Goal: Register for event/course

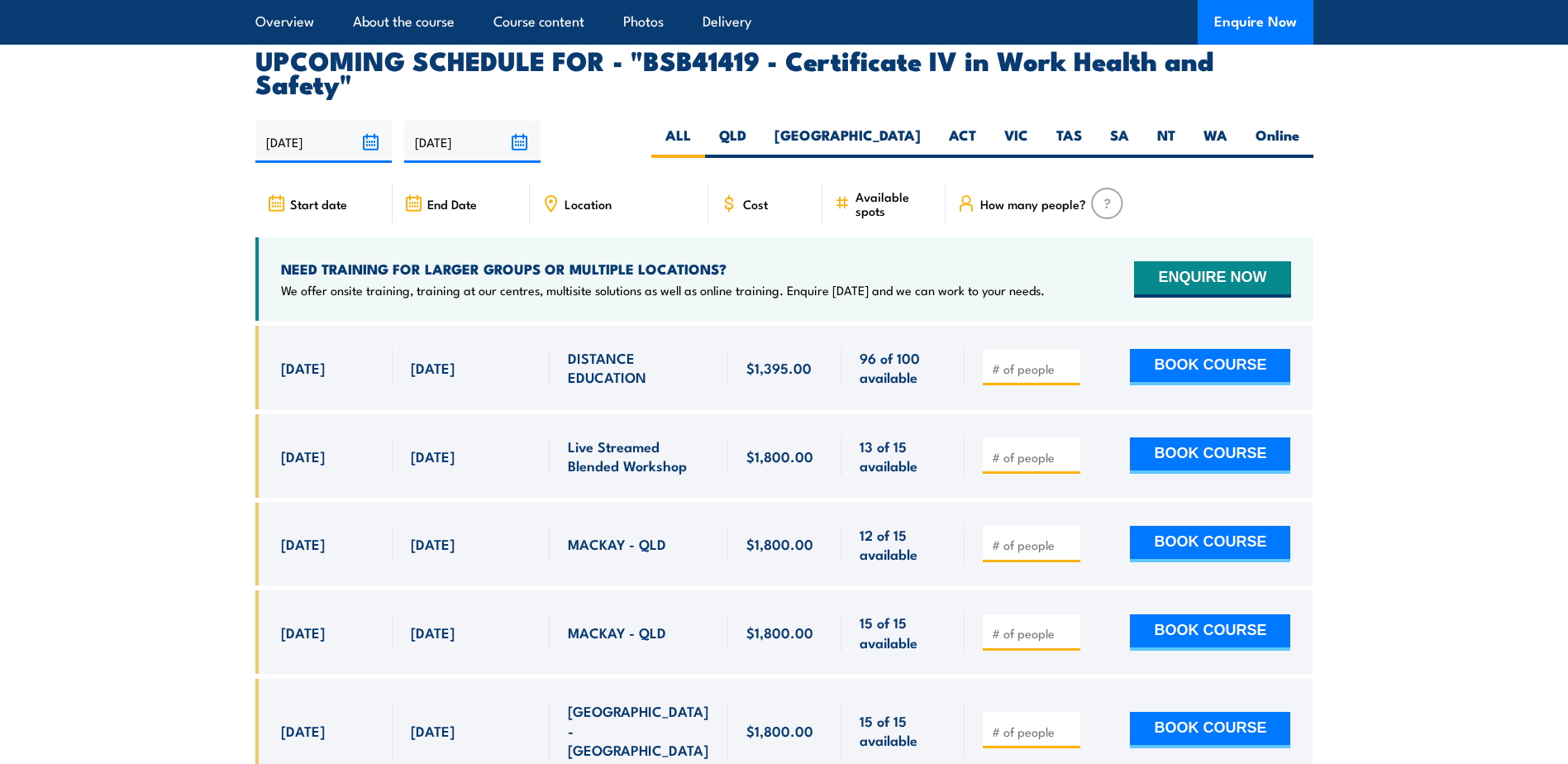
scroll to position [5291, 0]
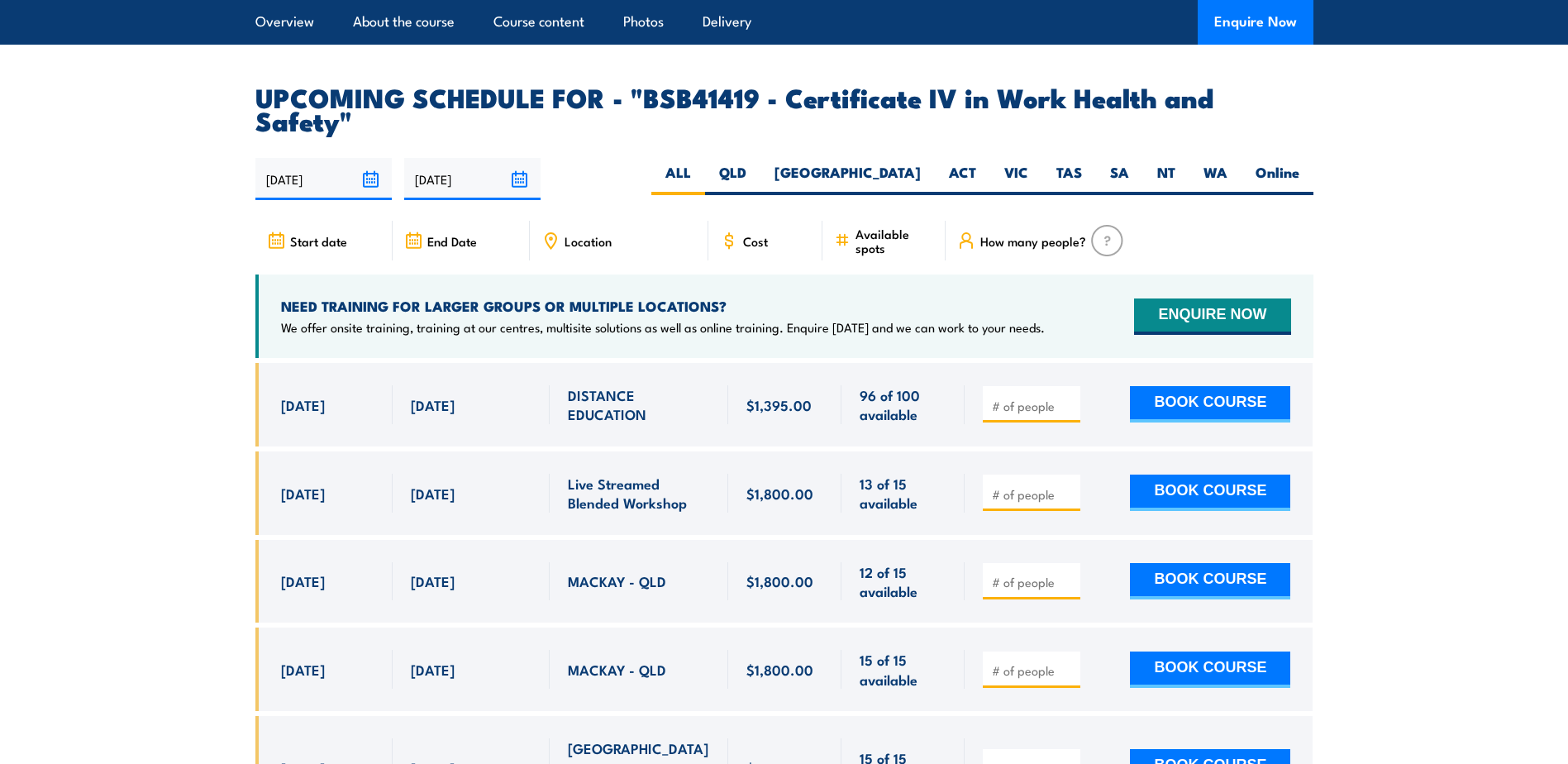
click at [601, 234] on span "Location" at bounding box center [587, 241] width 47 height 14
click at [600, 221] on div "Location" at bounding box center [620, 241] width 178 height 40
click at [1107, 163] on label "SA" at bounding box center [1119, 179] width 47 height 32
click at [1129, 163] on input "SA" at bounding box center [1135, 168] width 11 height 11
radio input "true"
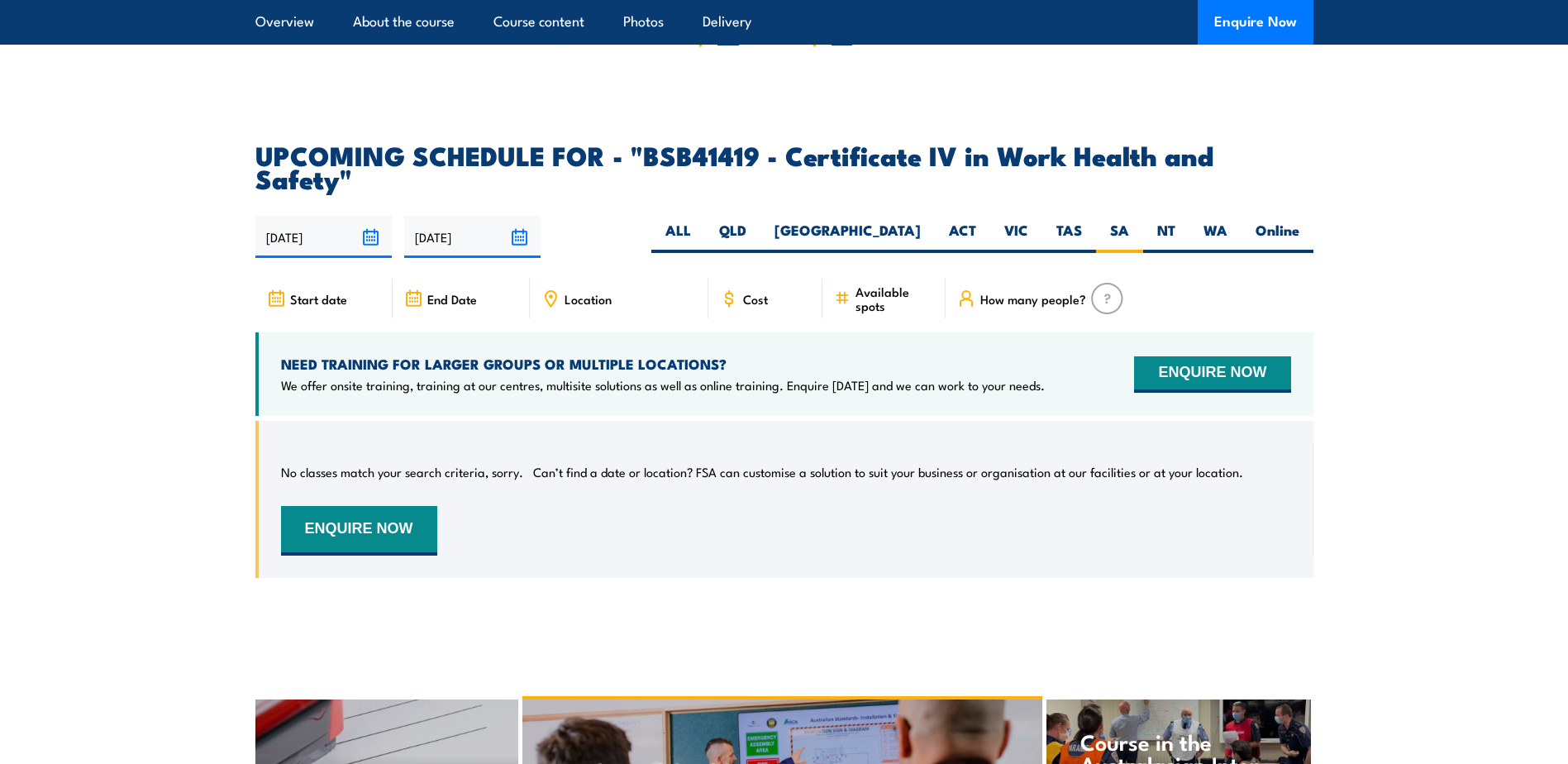
scroll to position [5230, 0]
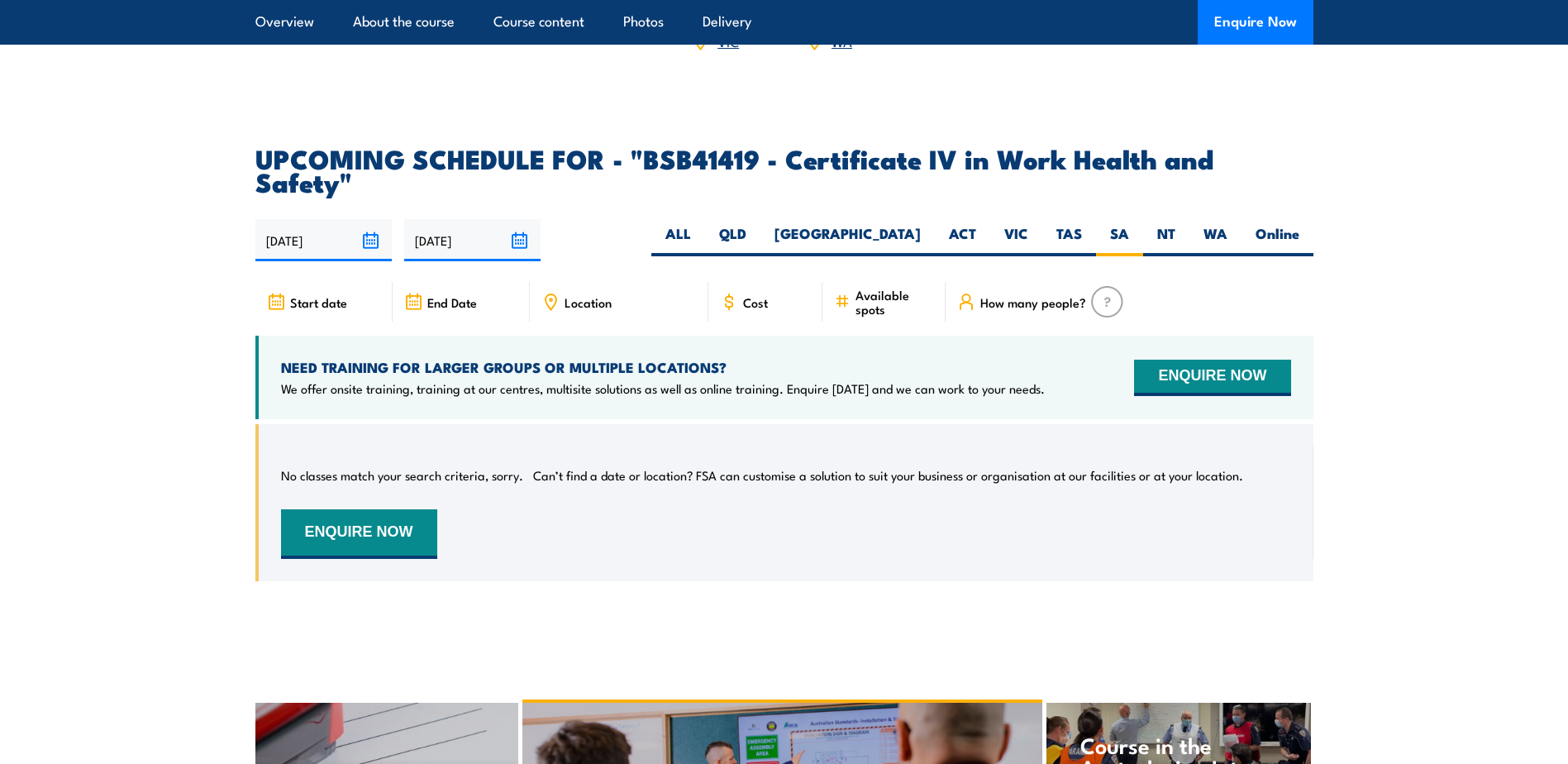
click at [521, 219] on input "15/03/2026" at bounding box center [473, 241] width 137 height 42
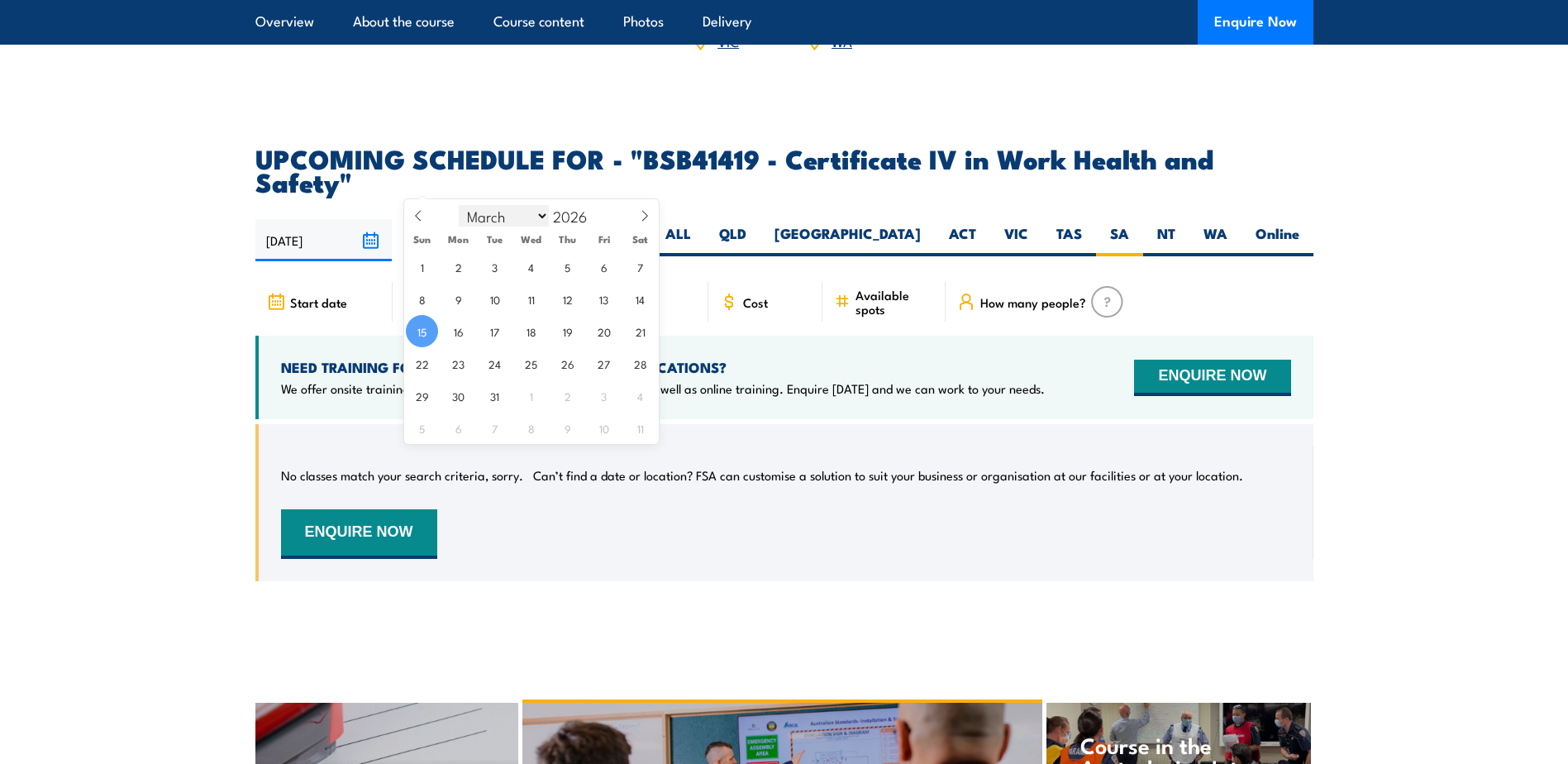
click at [541, 217] on select "January February March April May June July August September October November De…" at bounding box center [504, 215] width 90 height 21
select select "9"
click at [460, 205] on select "January February March April May June July August September October November De…" at bounding box center [504, 215] width 90 height 21
click at [603, 399] on span "30" at bounding box center [604, 395] width 32 height 32
type input "[DATE]"
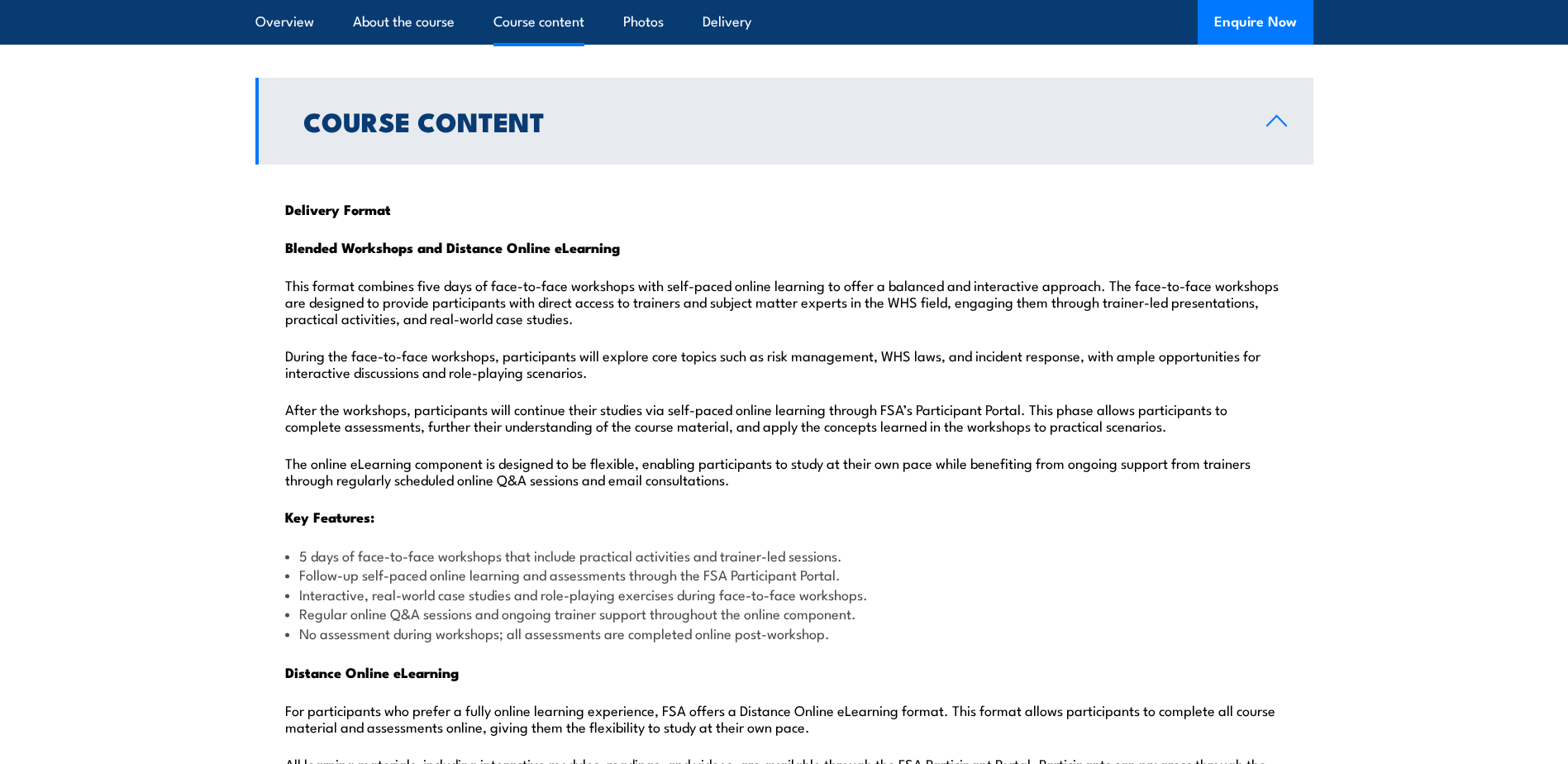
scroll to position [1566, 0]
